Goal: Task Accomplishment & Management: Manage account settings

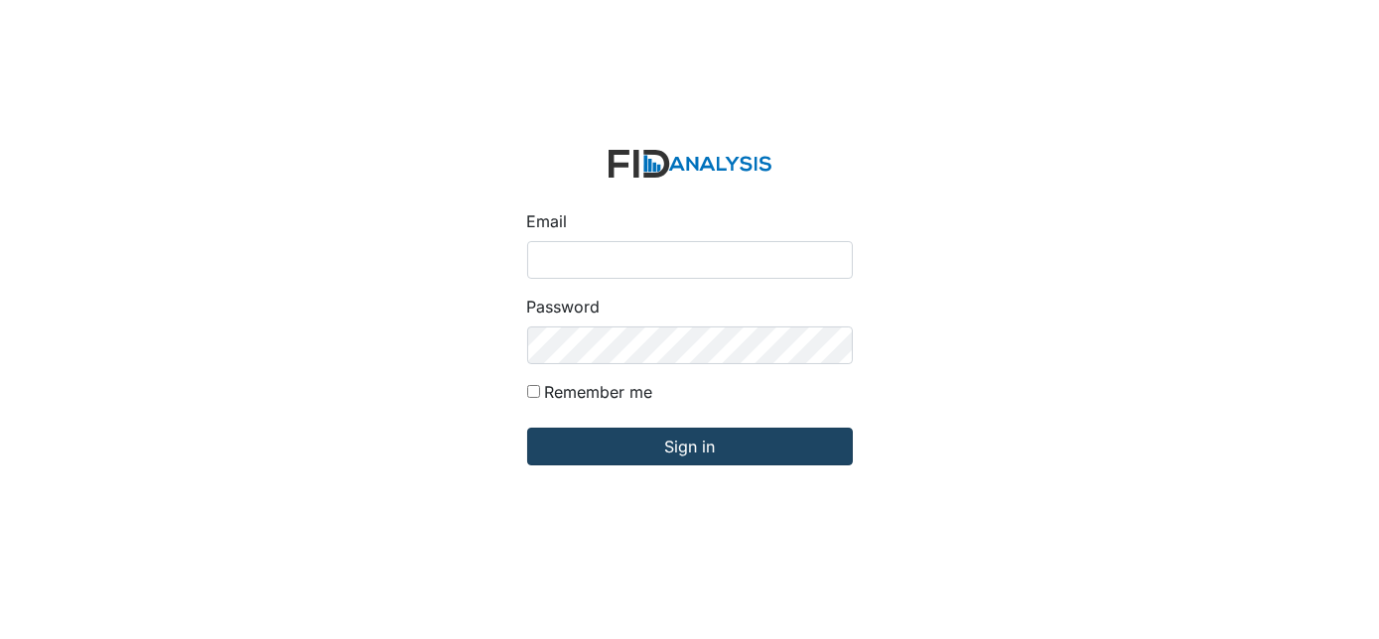
type input "[EMAIL_ADDRESS][DOMAIN_NAME]"
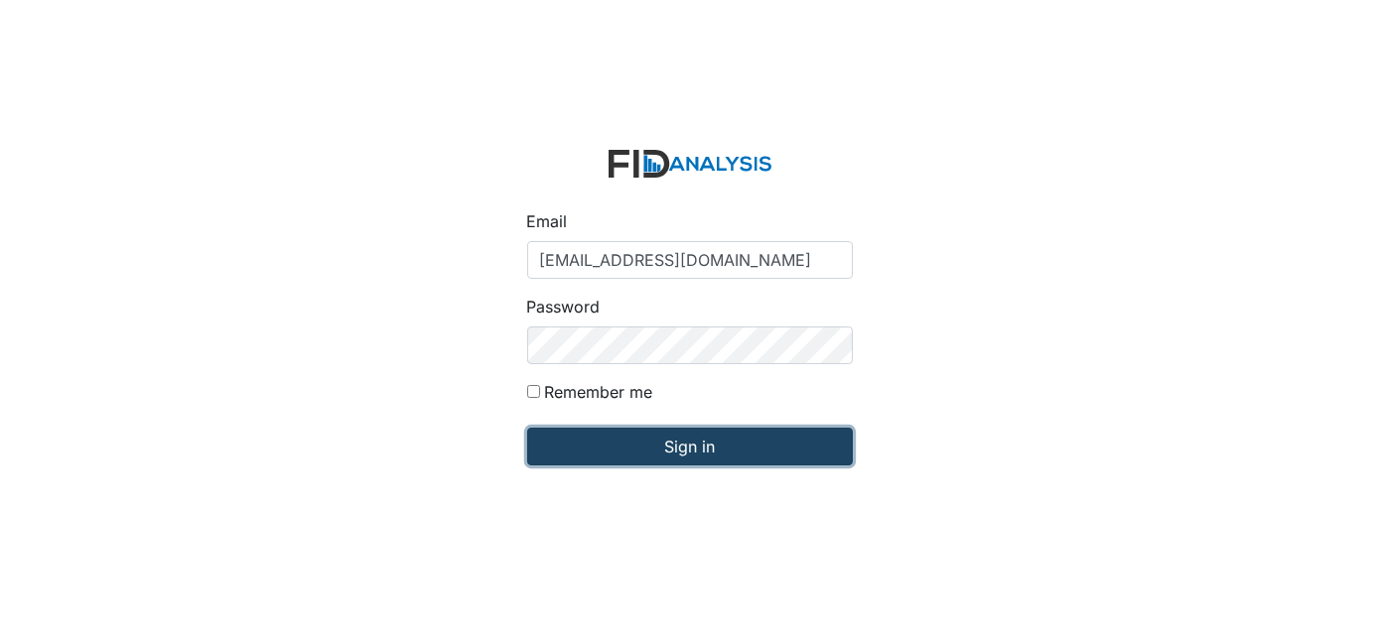
click at [702, 450] on input "Sign in" at bounding box center [690, 447] width 326 height 38
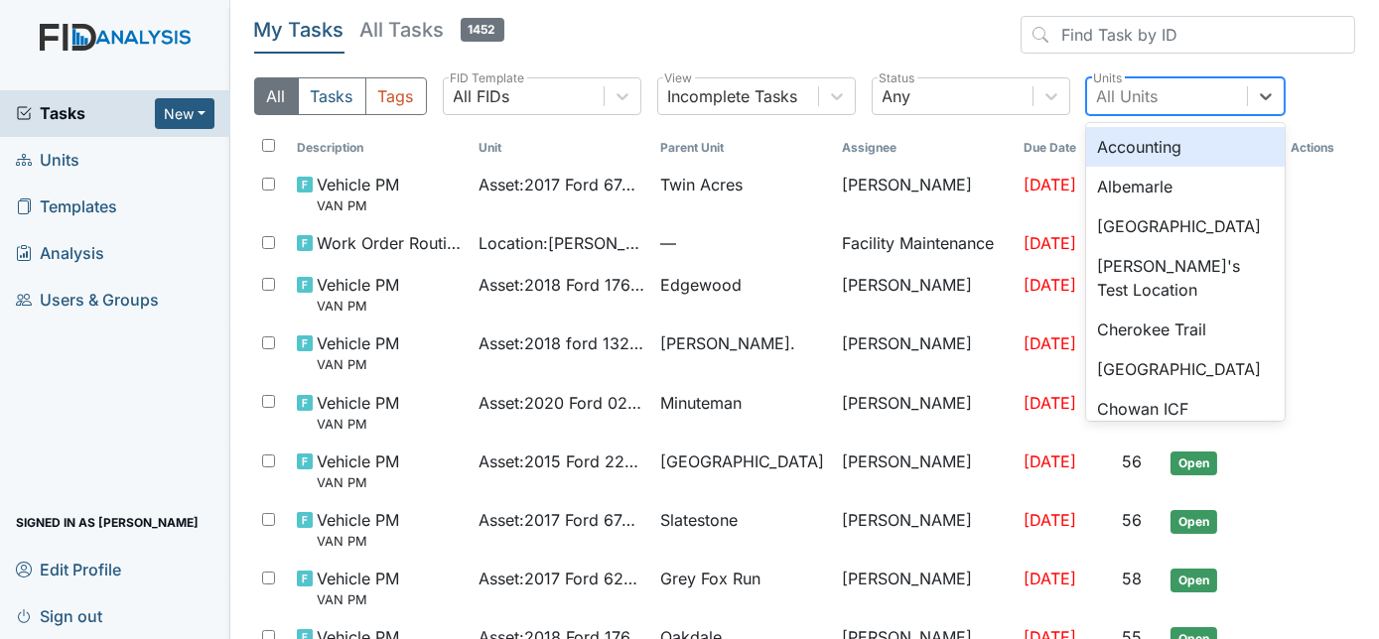
click at [1172, 91] on div "All Units" at bounding box center [1167, 96] width 160 height 36
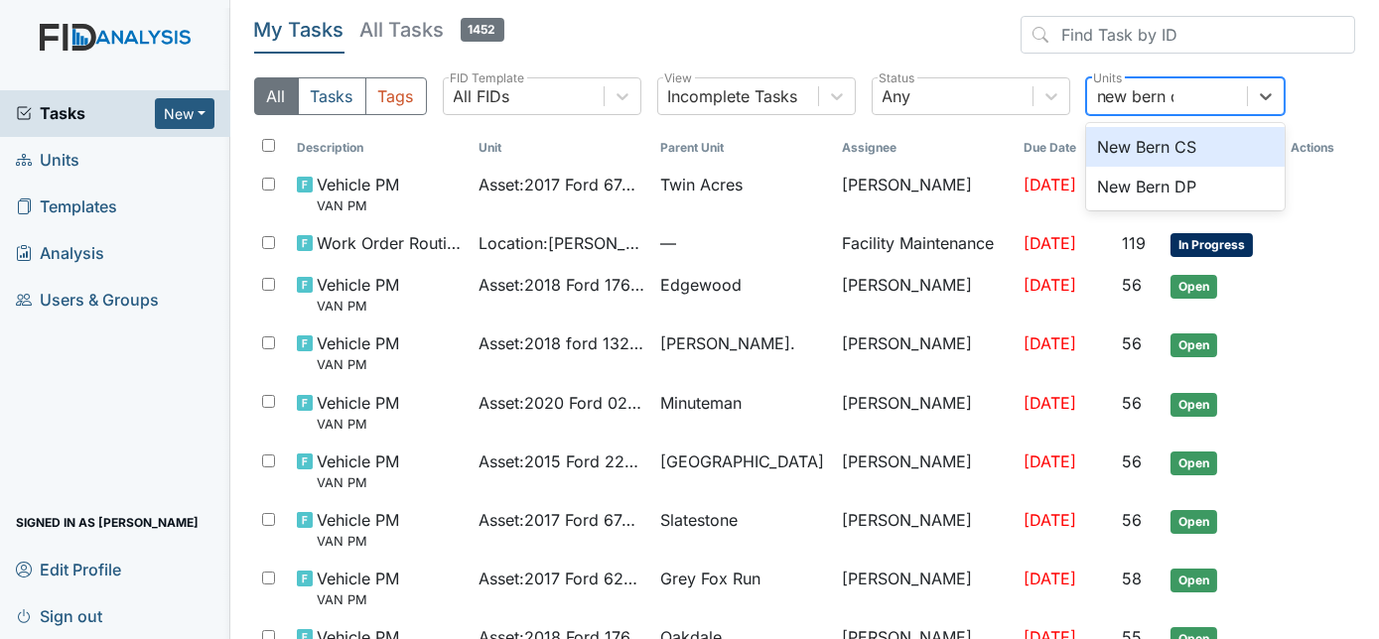
type input "new bern dp"
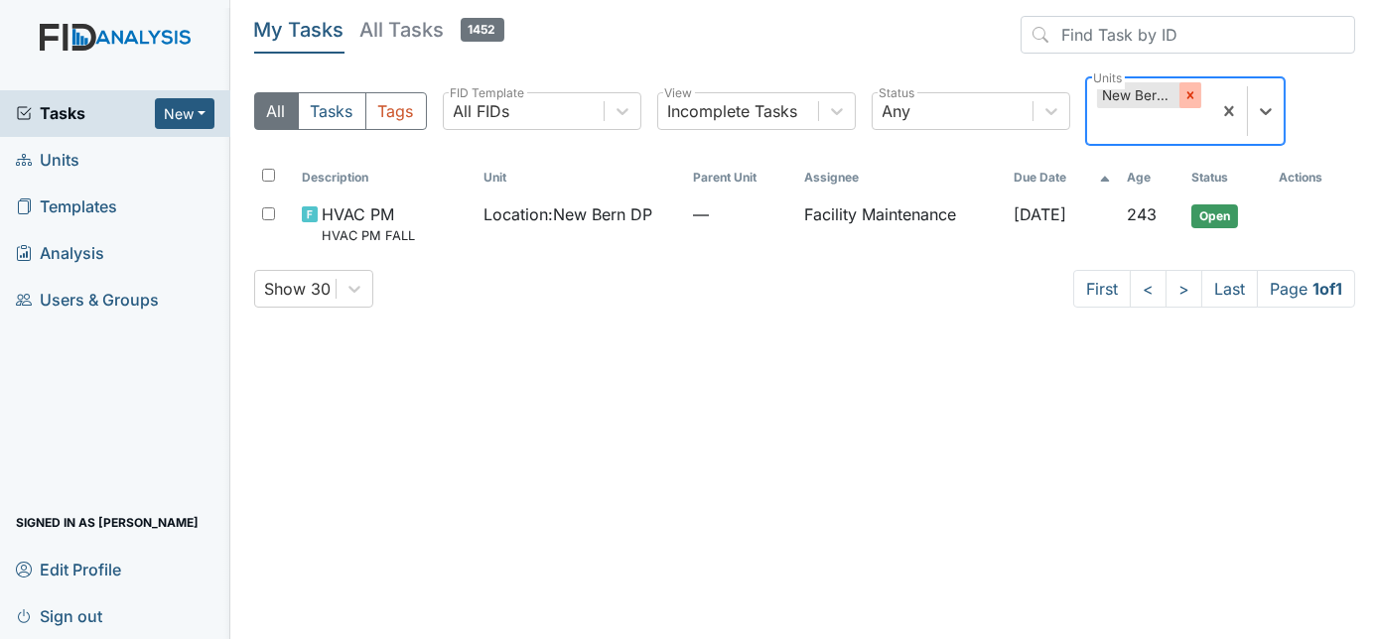
click at [1193, 89] on icon at bounding box center [1190, 95] width 14 height 14
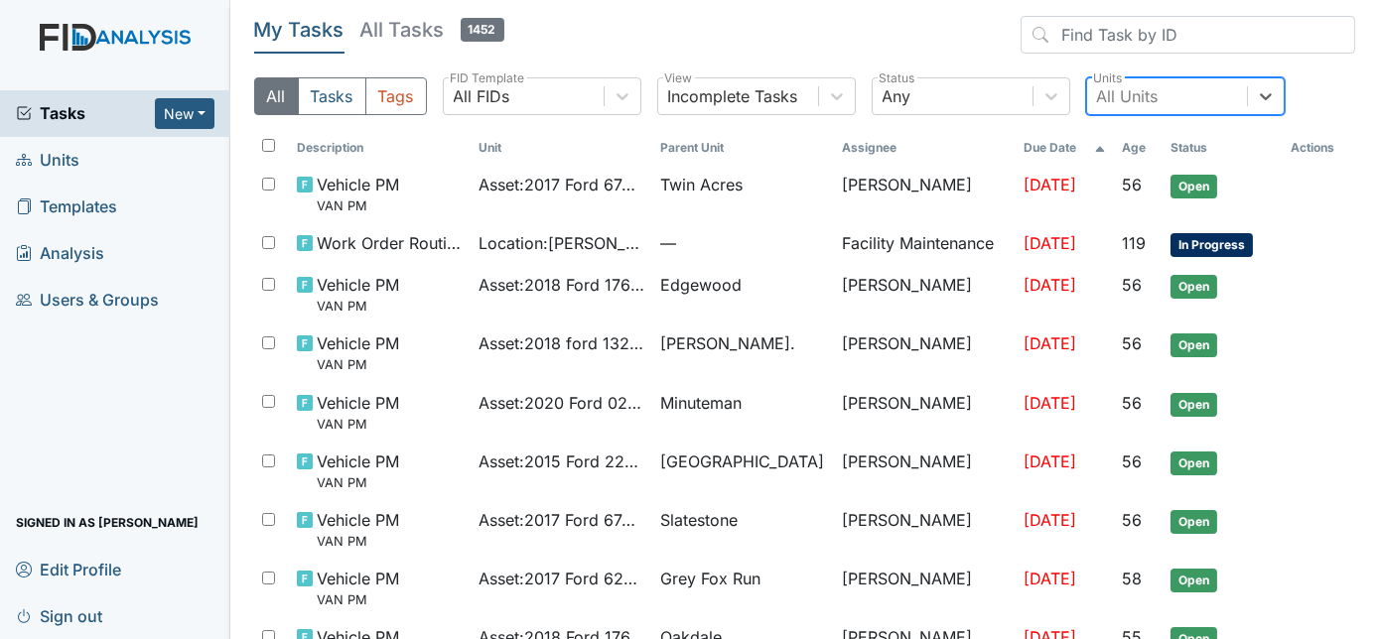
click at [1333, 93] on div "All Tasks Tags All FIDs FID Template Incomplete Tasks View Any Status option Ne…" at bounding box center [805, 104] width 1102 height 54
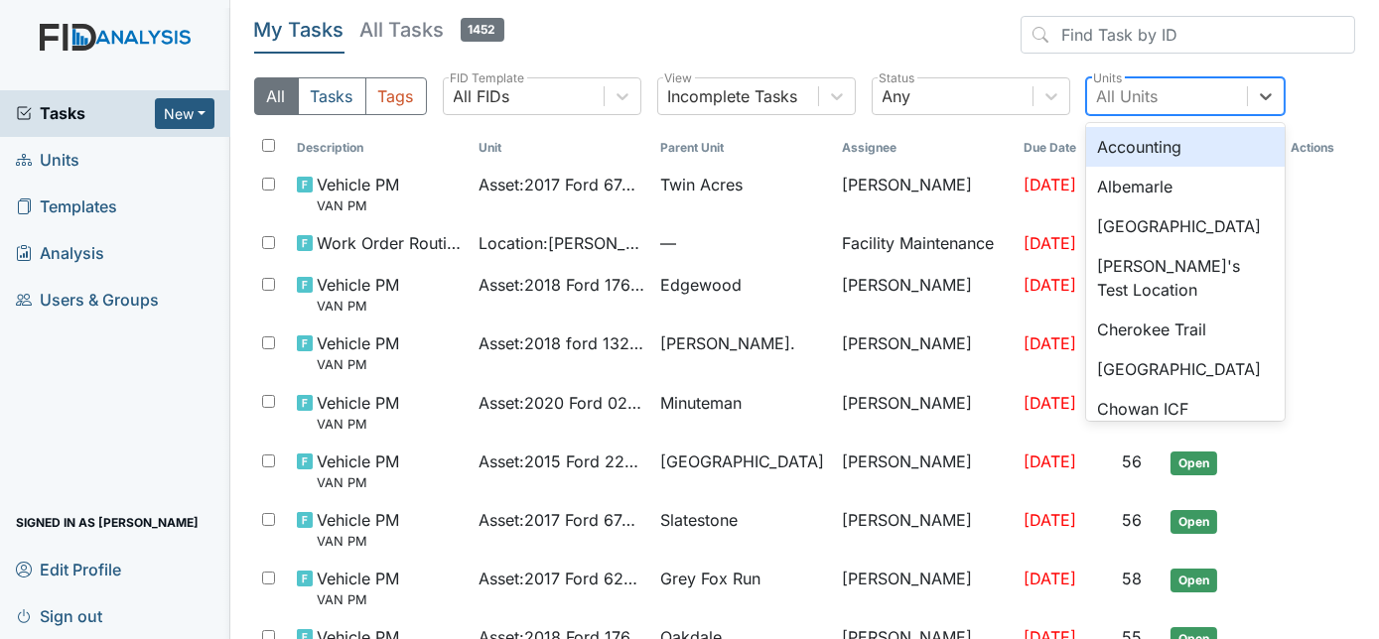
click at [1177, 96] on div "All Units" at bounding box center [1167, 96] width 160 height 36
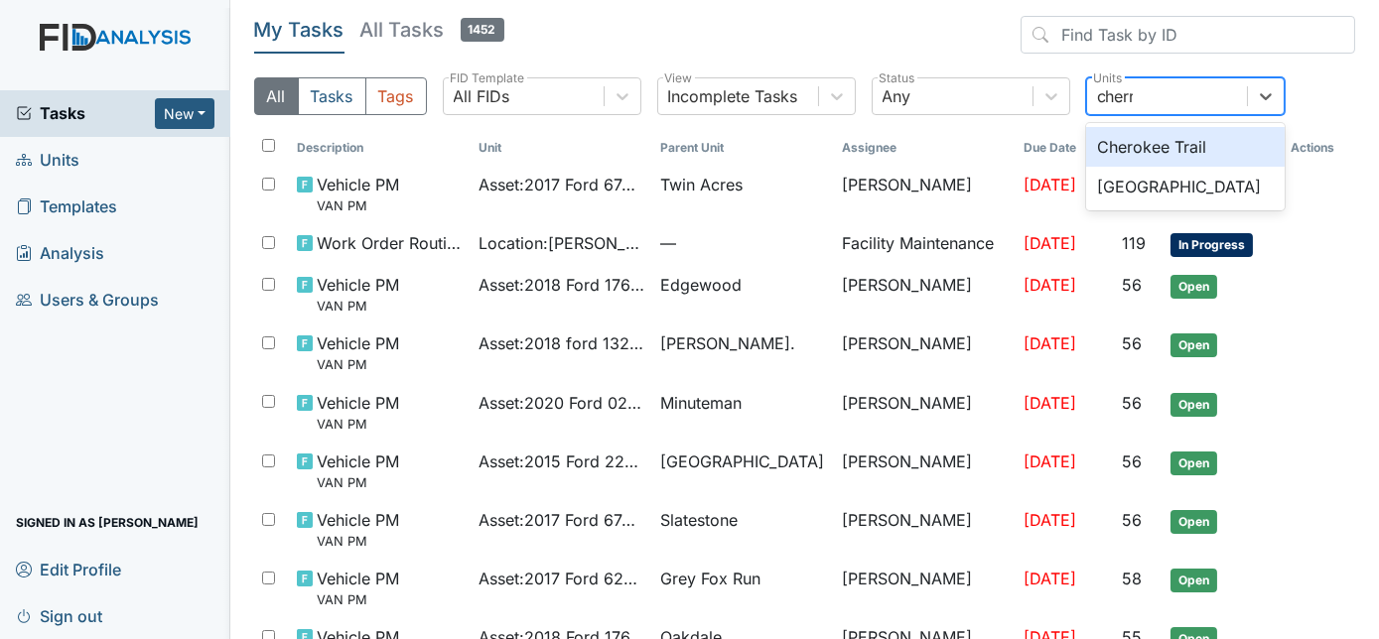
type input "cherry"
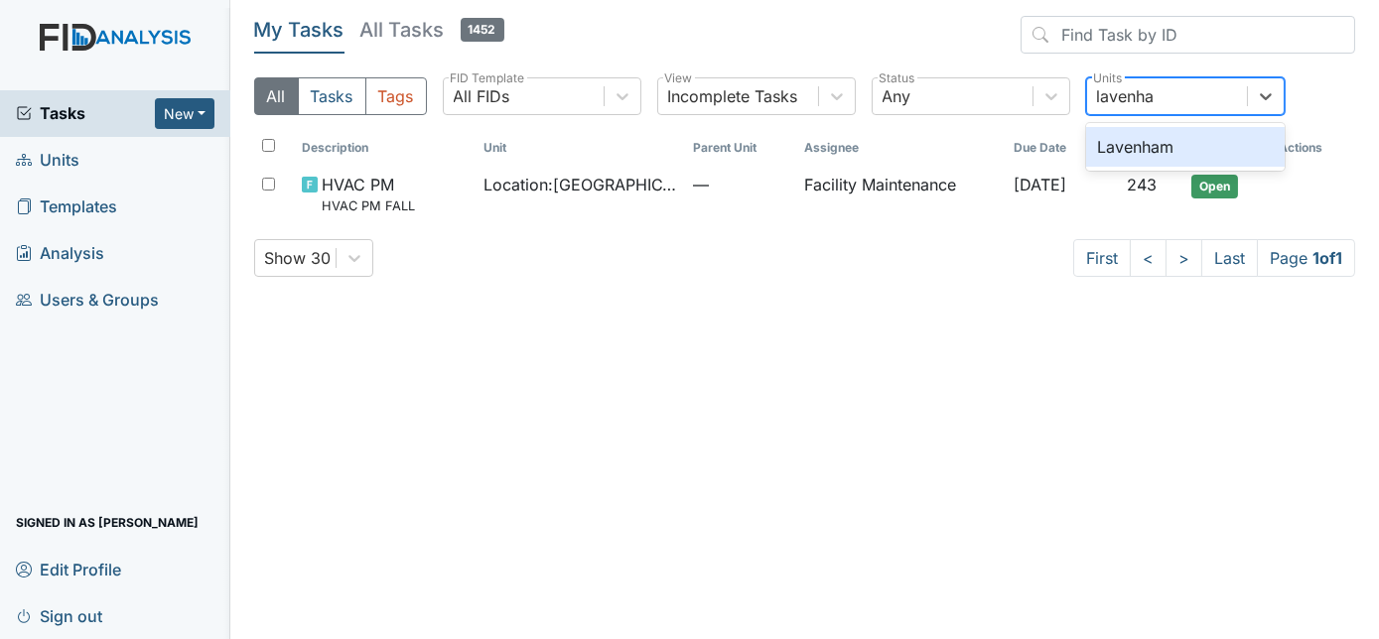
type input "lavenham"
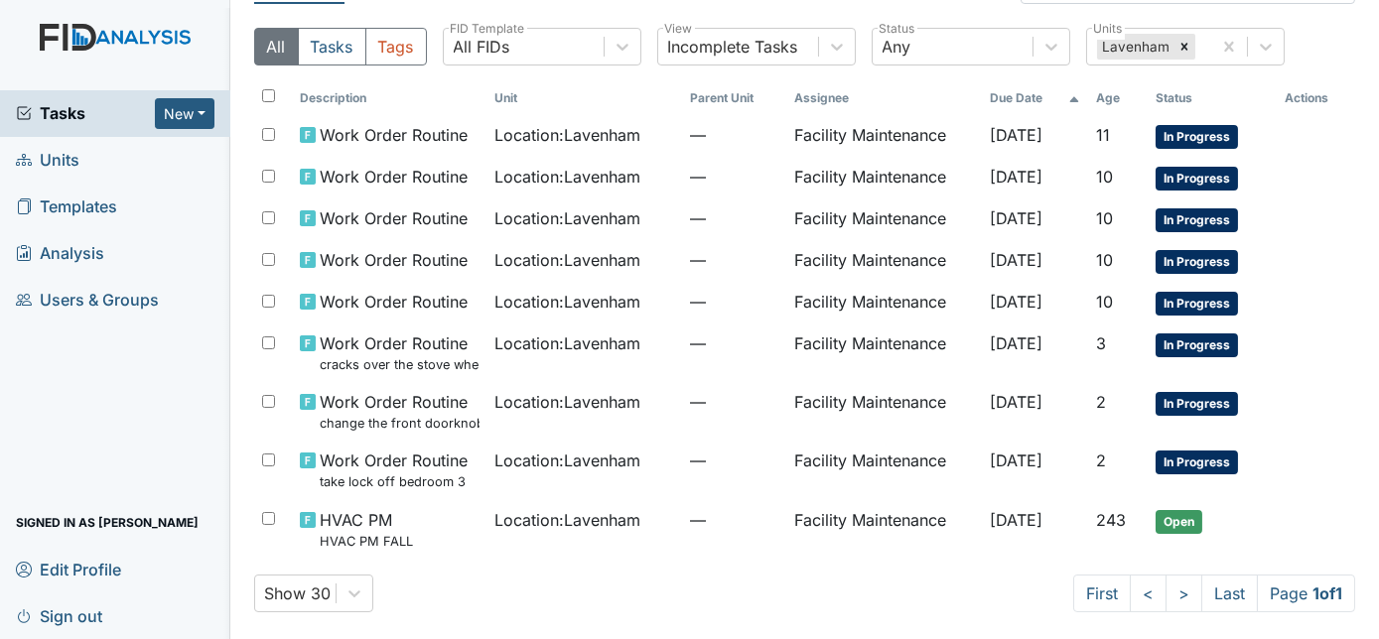
scroll to position [51, 0]
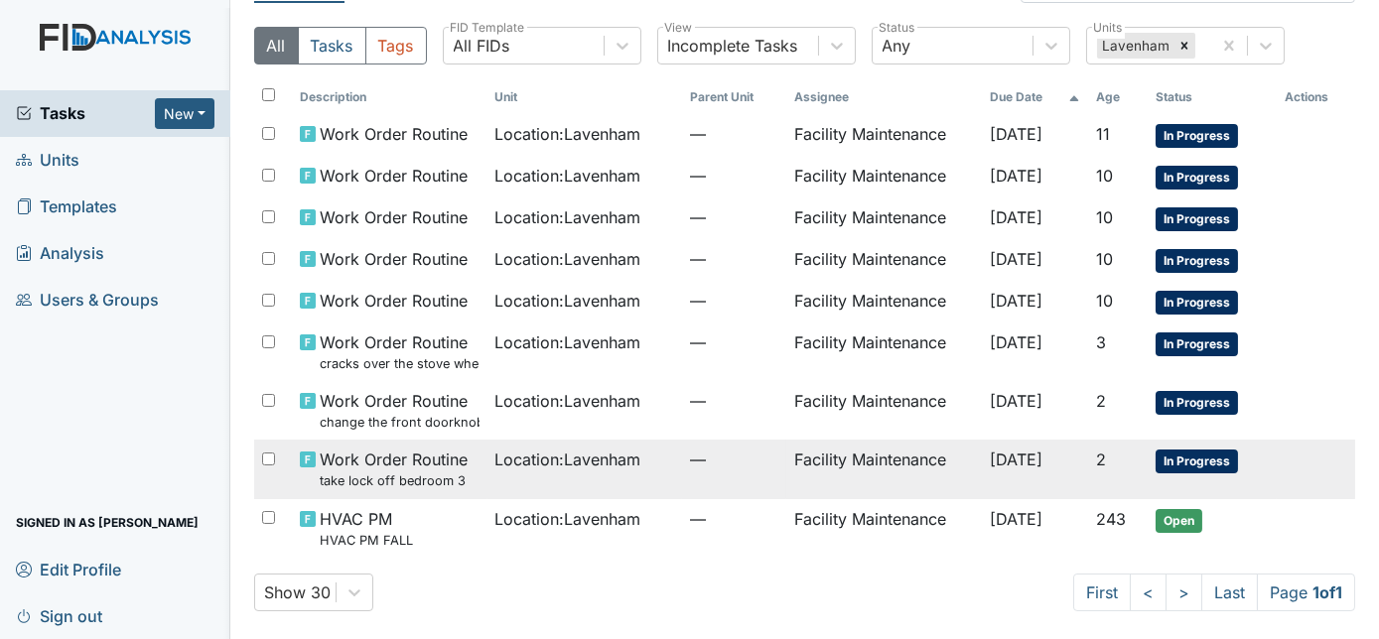
click at [587, 466] on span "Location : Lavenham" at bounding box center [568, 460] width 146 height 24
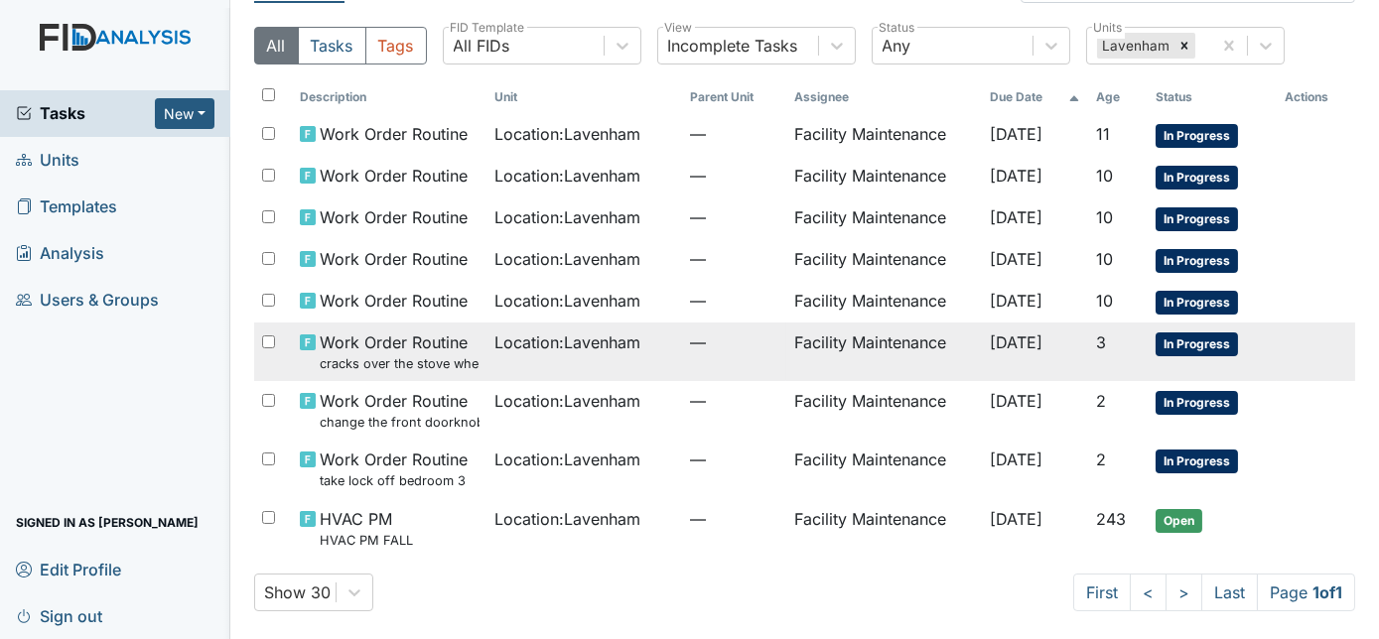
click at [593, 356] on td "Location : Lavenham" at bounding box center [585, 352] width 196 height 59
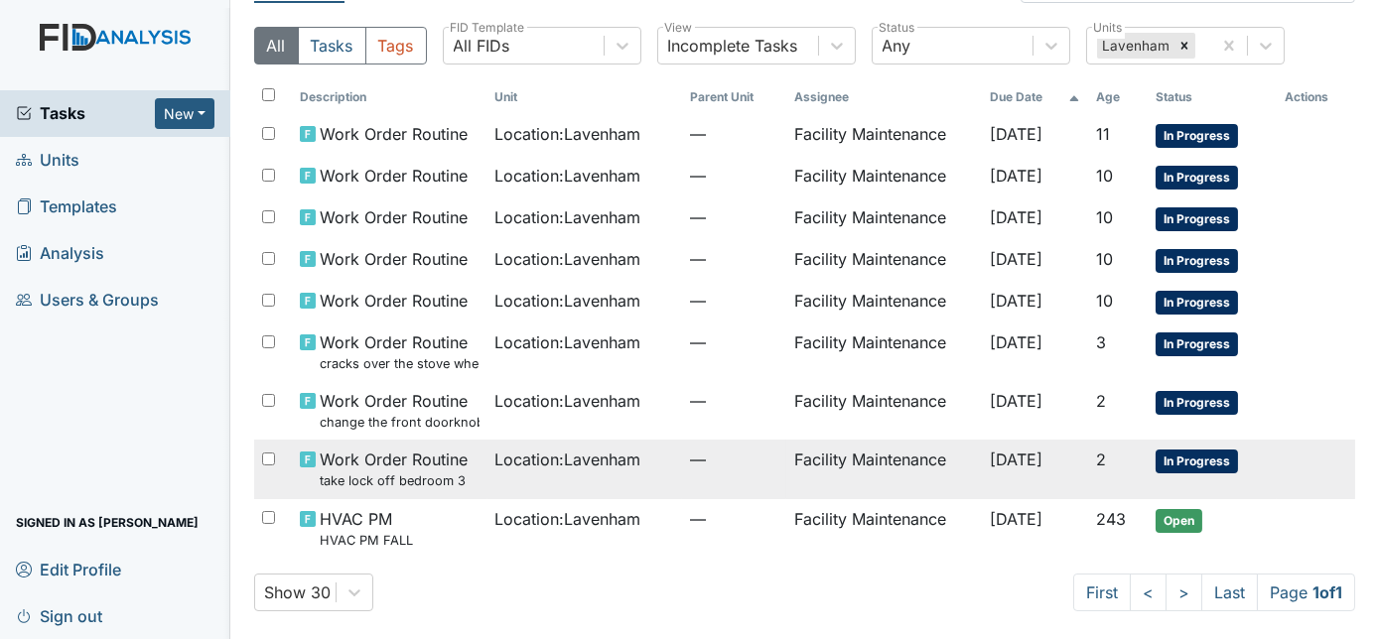
click at [577, 467] on span "Location : Lavenham" at bounding box center [568, 460] width 146 height 24
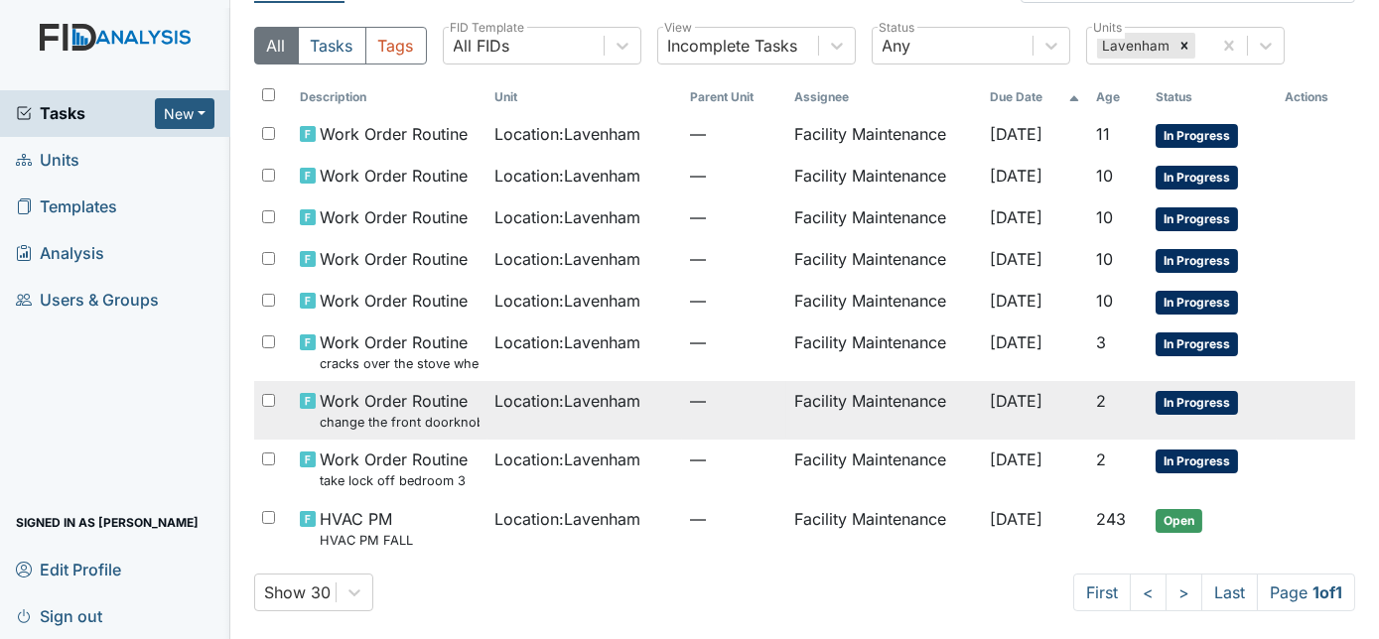
click at [577, 407] on span "Location : Lavenham" at bounding box center [568, 401] width 146 height 24
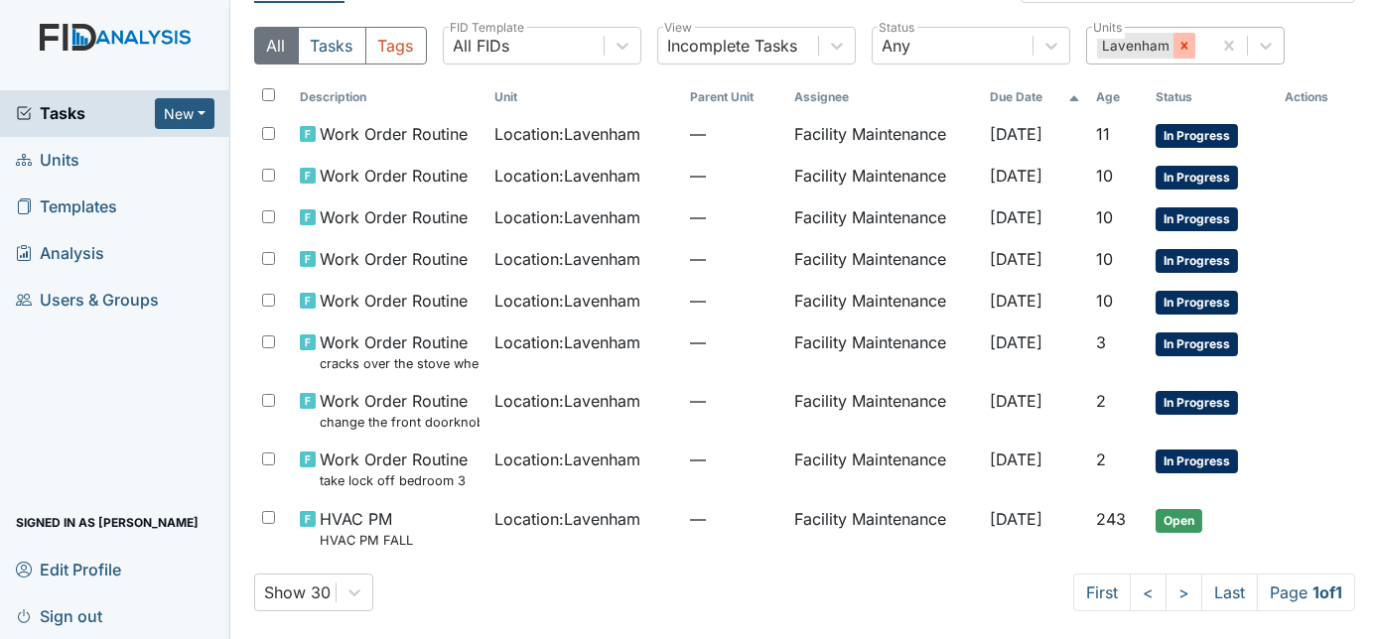
click at [1177, 48] on icon at bounding box center [1184, 46] width 14 height 14
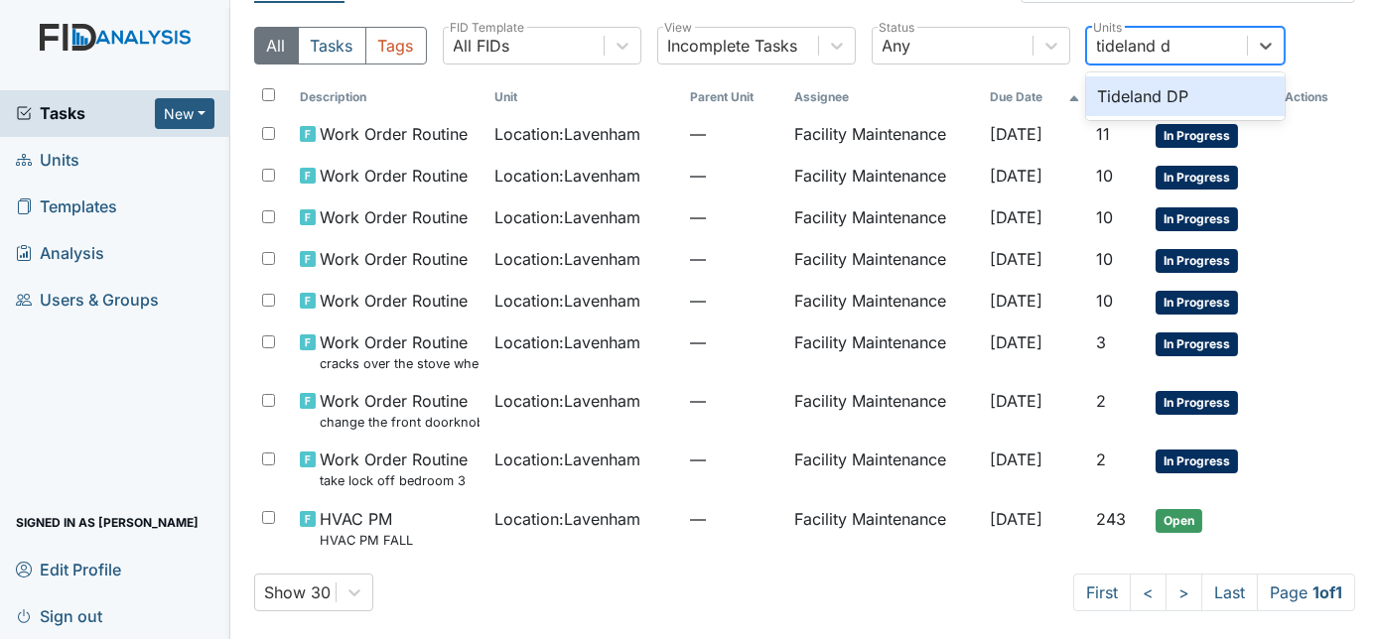
type input "tideland dp"
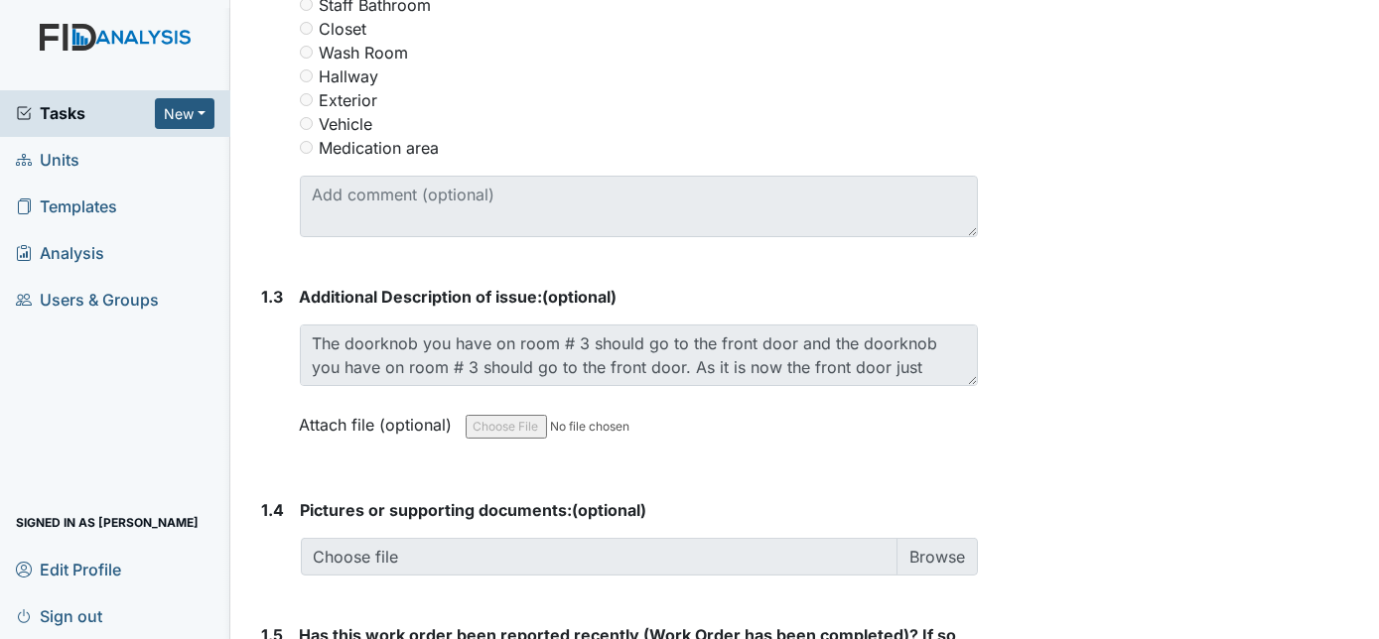
scroll to position [24, 0]
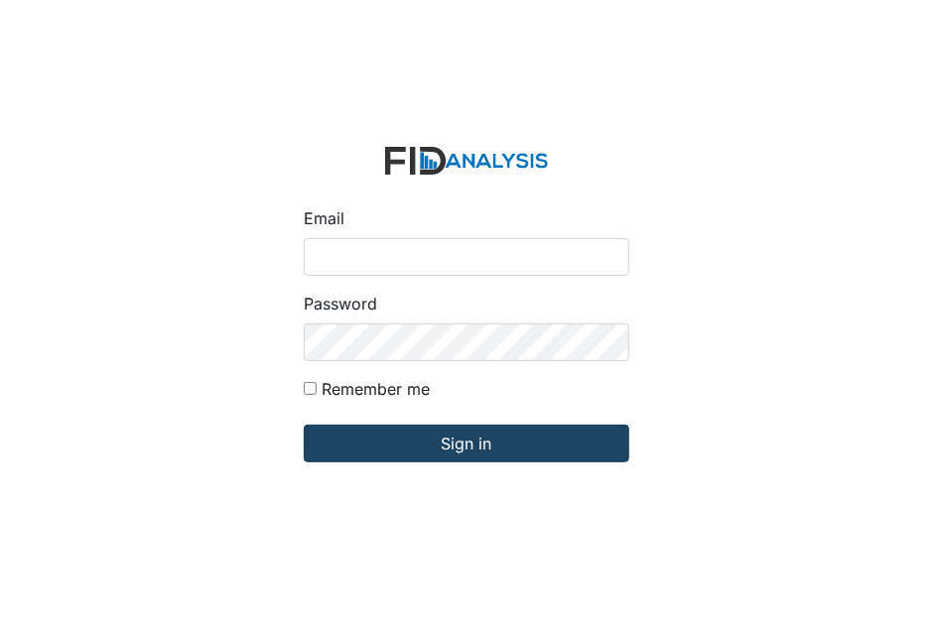
type input "[EMAIL_ADDRESS][DOMAIN_NAME]"
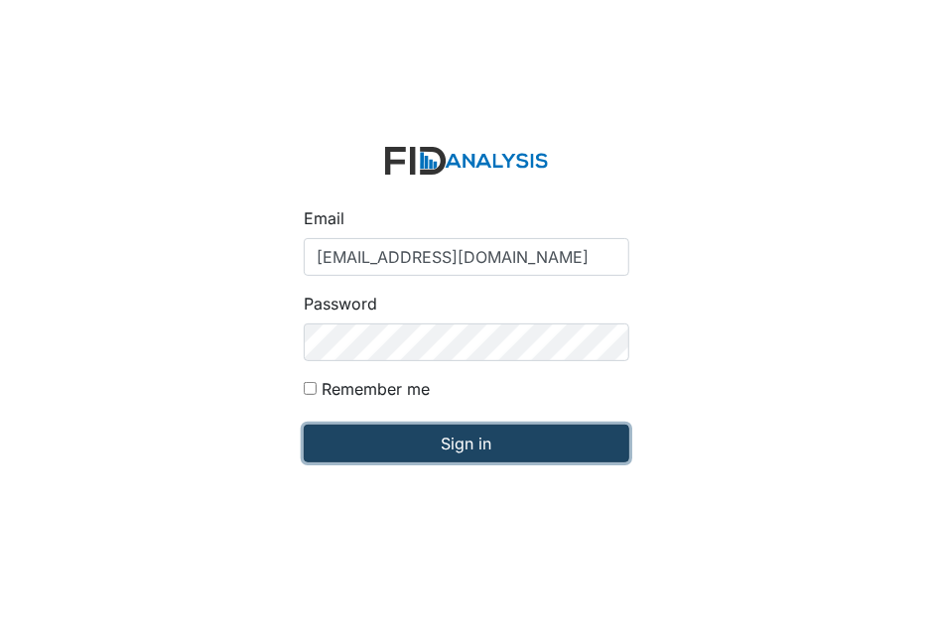
click at [476, 437] on input "Sign in" at bounding box center [467, 444] width 326 height 38
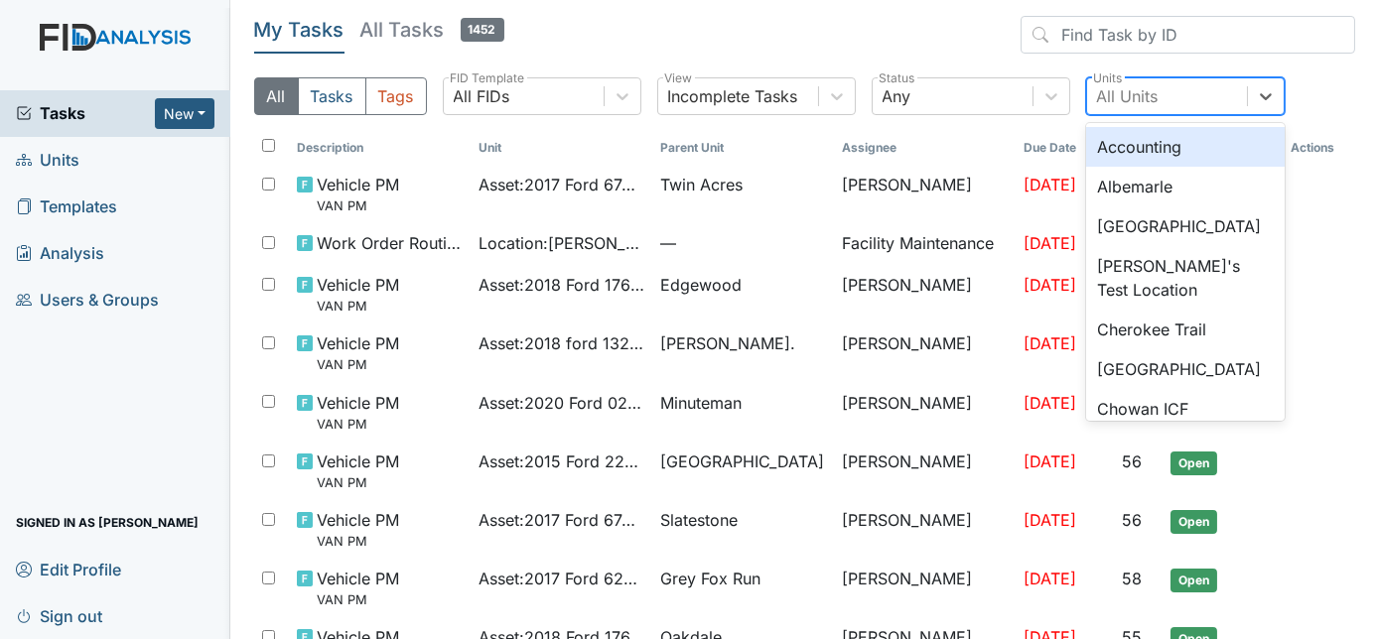
click at [932, 95] on div "All Units" at bounding box center [1128, 96] width 62 height 24
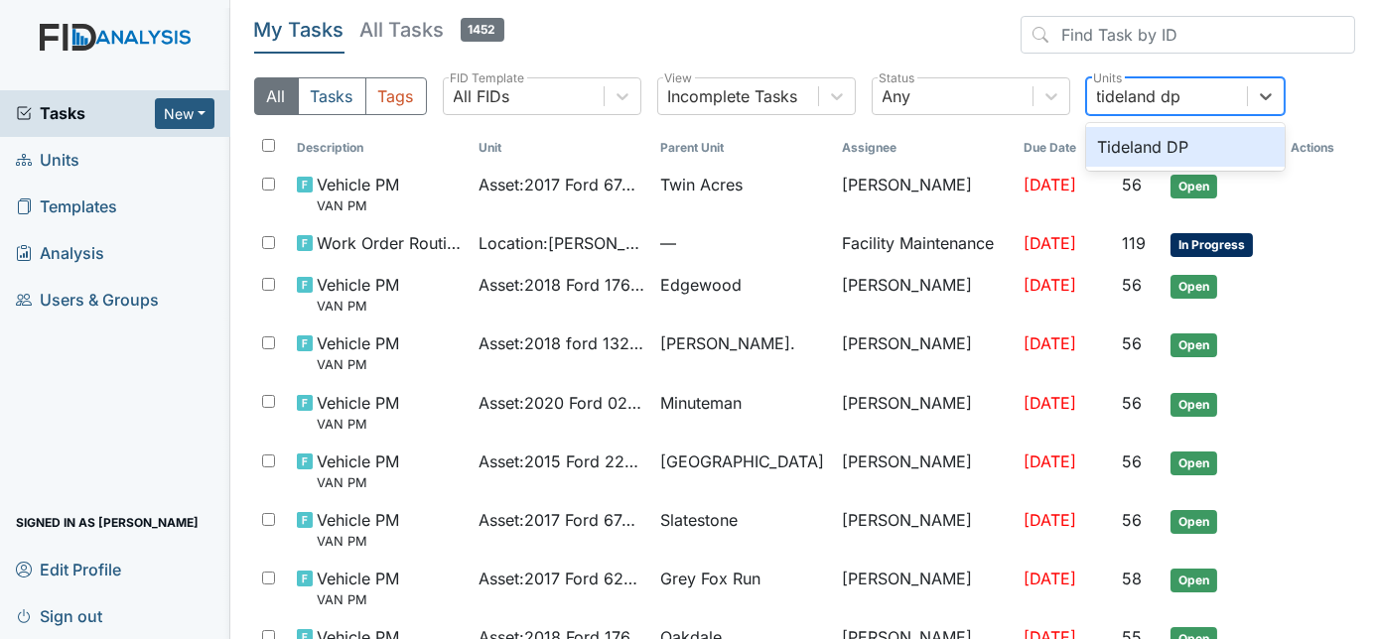
type input "tideland dp"
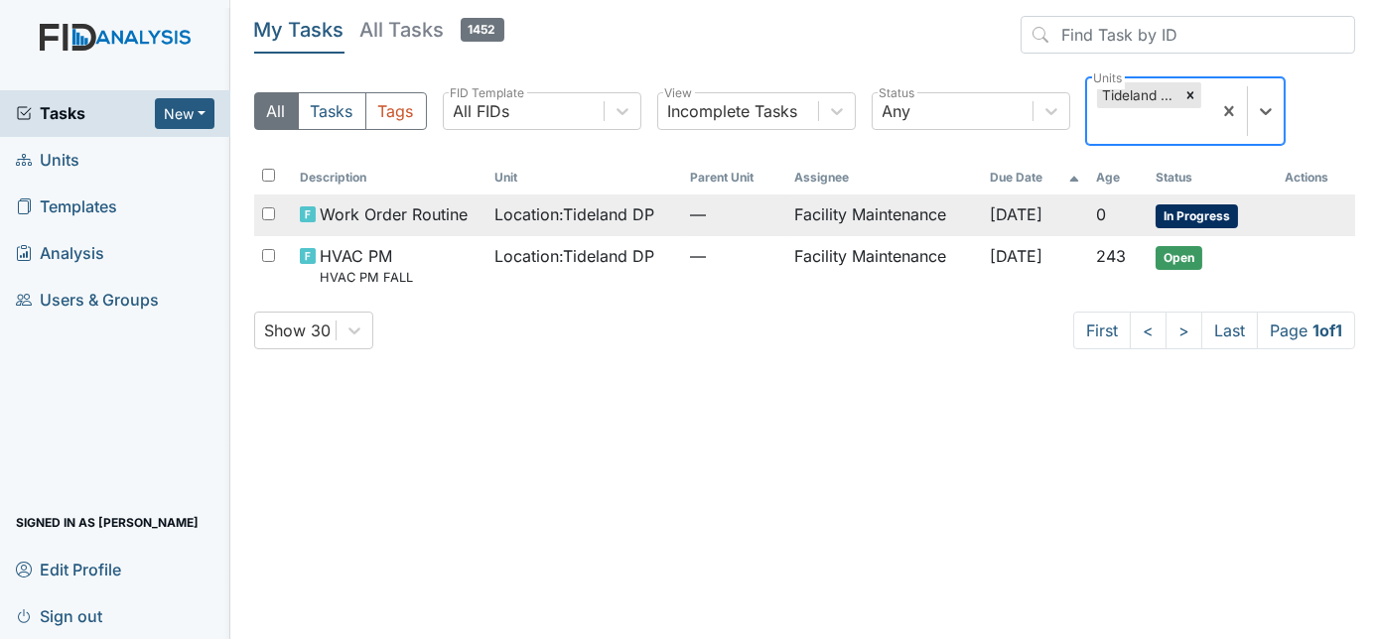
click at [913, 221] on td "Facility Maintenance" at bounding box center [884, 216] width 196 height 42
